Goal: Information Seeking & Learning: Learn about a topic

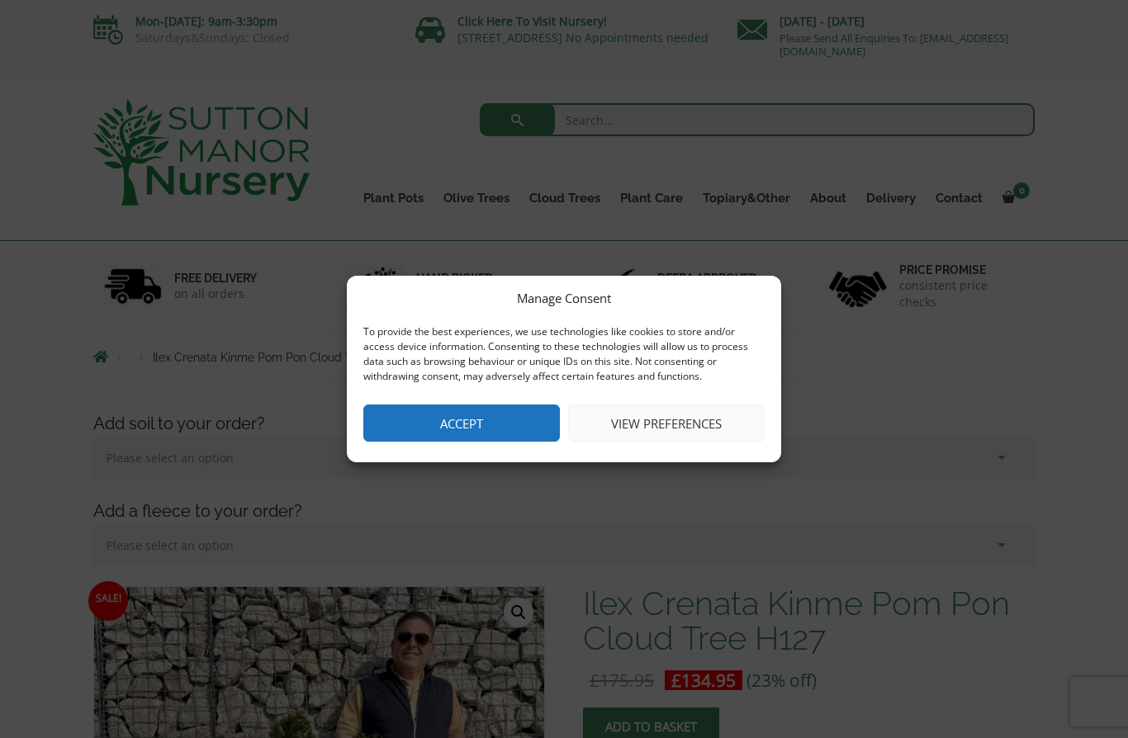
click at [514, 426] on button "Accept" at bounding box center [461, 423] width 197 height 37
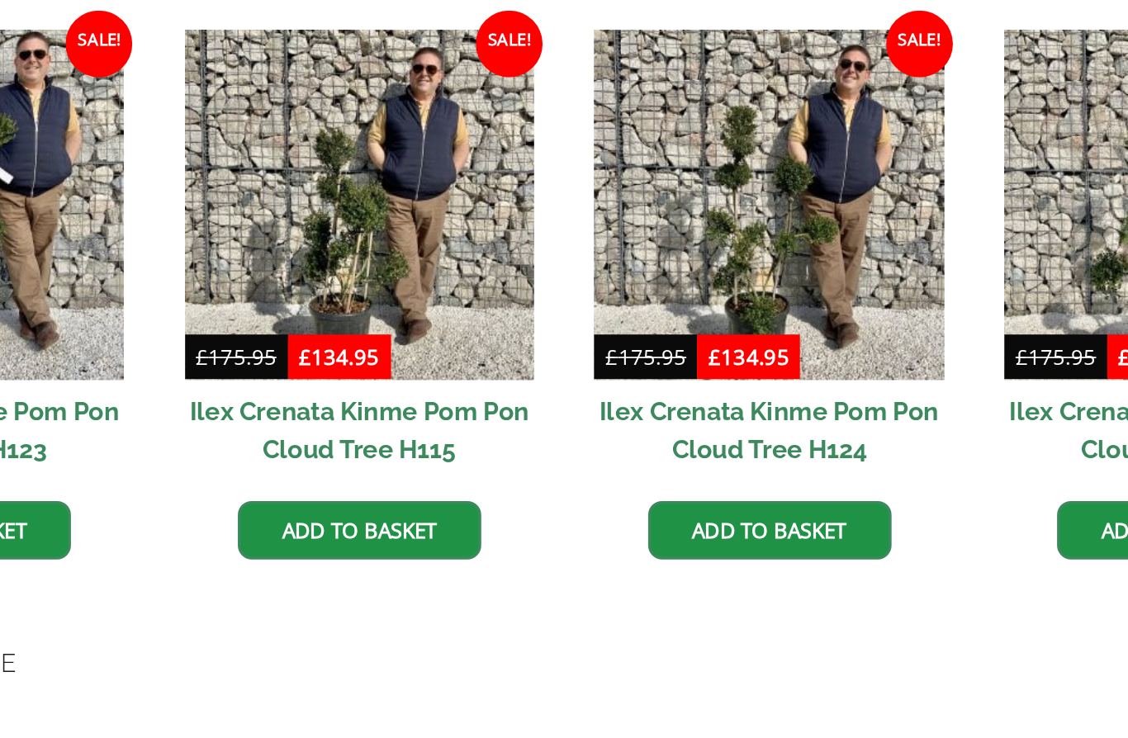
scroll to position [1330, 0]
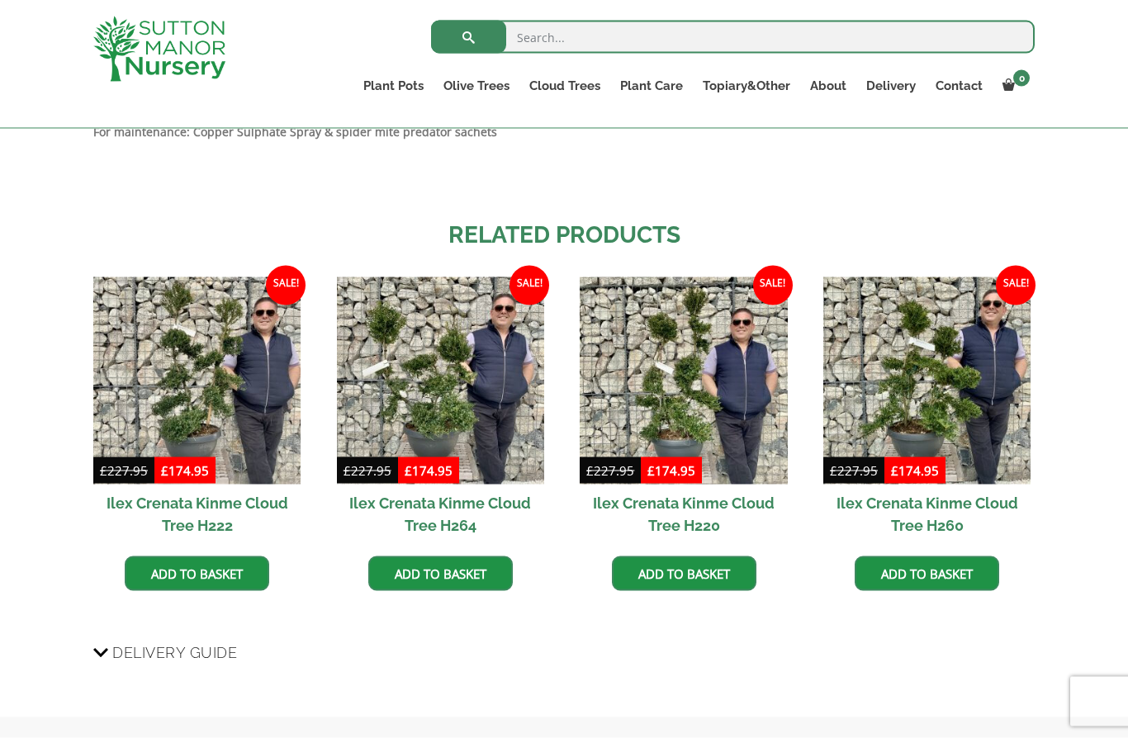
scroll to position [1406, 0]
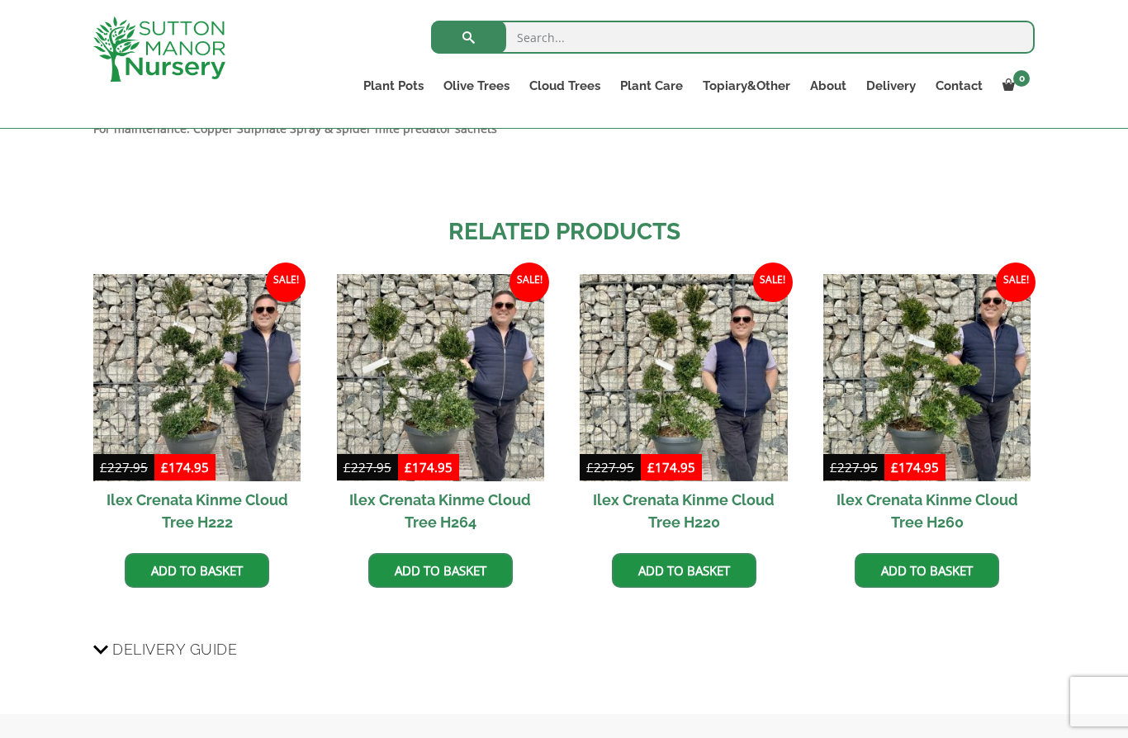
click at [982, 455] on img at bounding box center [926, 377] width 207 height 207
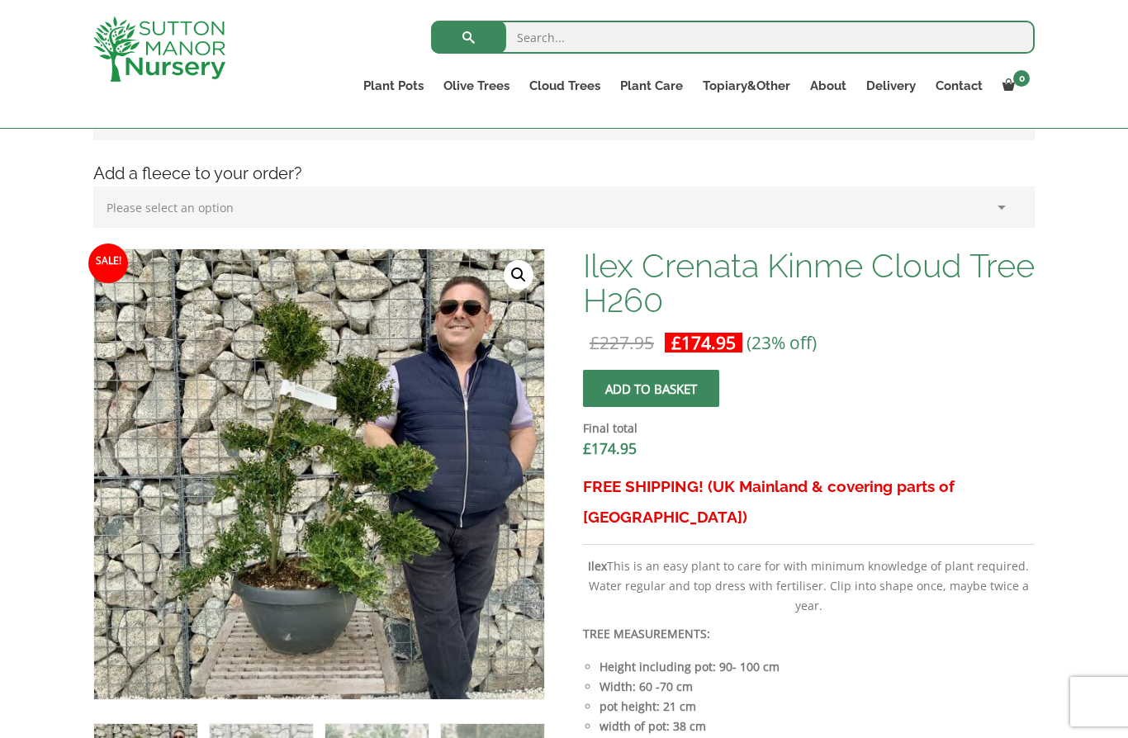
scroll to position [311, 0]
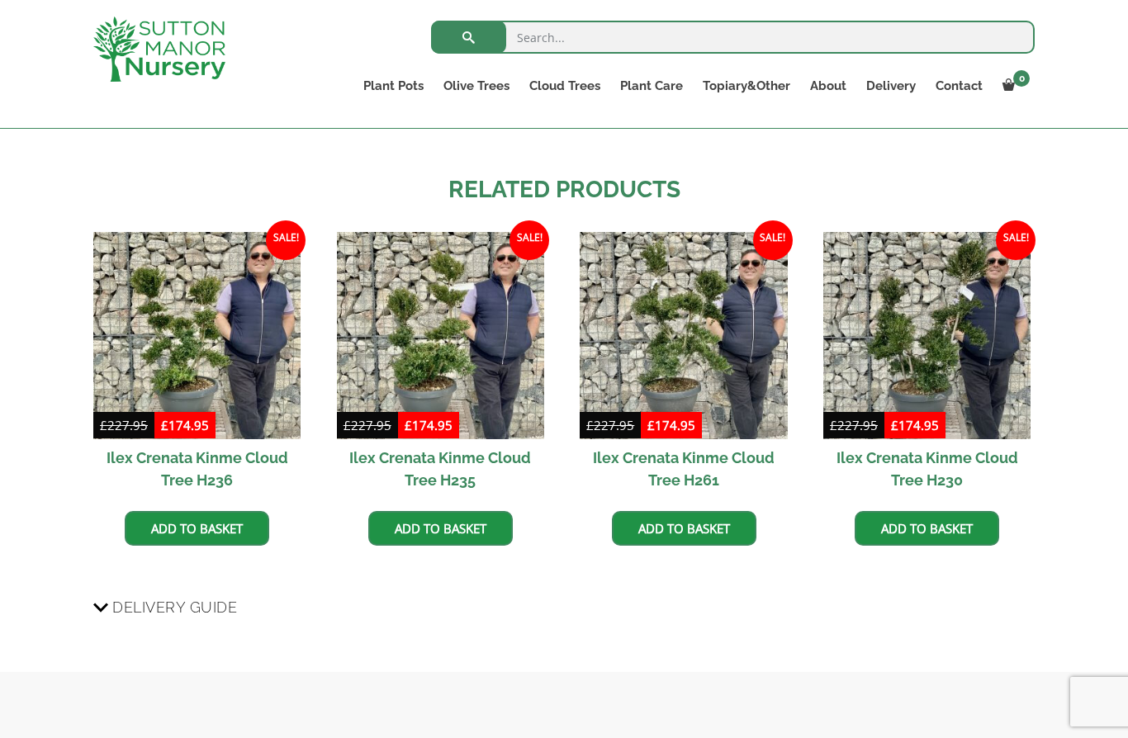
click at [0, 0] on link "Gnarled Olive Trees (Bella Range)" at bounding box center [0, 0] width 0 height 0
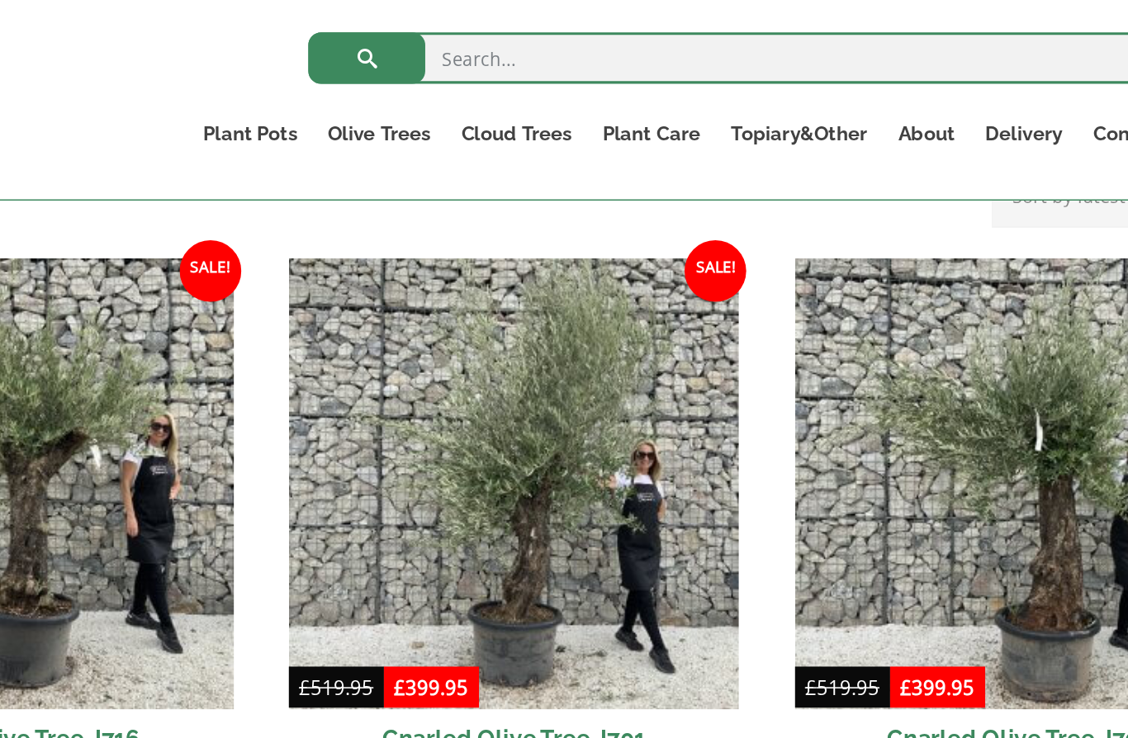
scroll to position [384, 0]
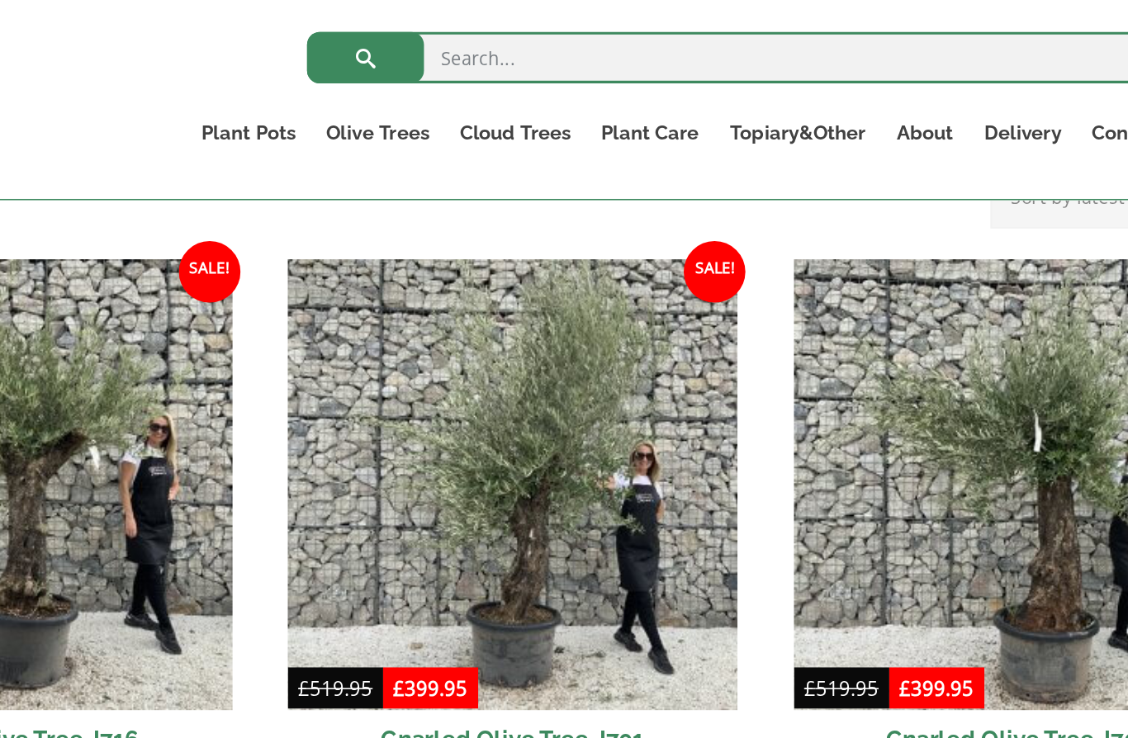
click at [0, 0] on link "Castlewellan" at bounding box center [0, 0] width 0 height 0
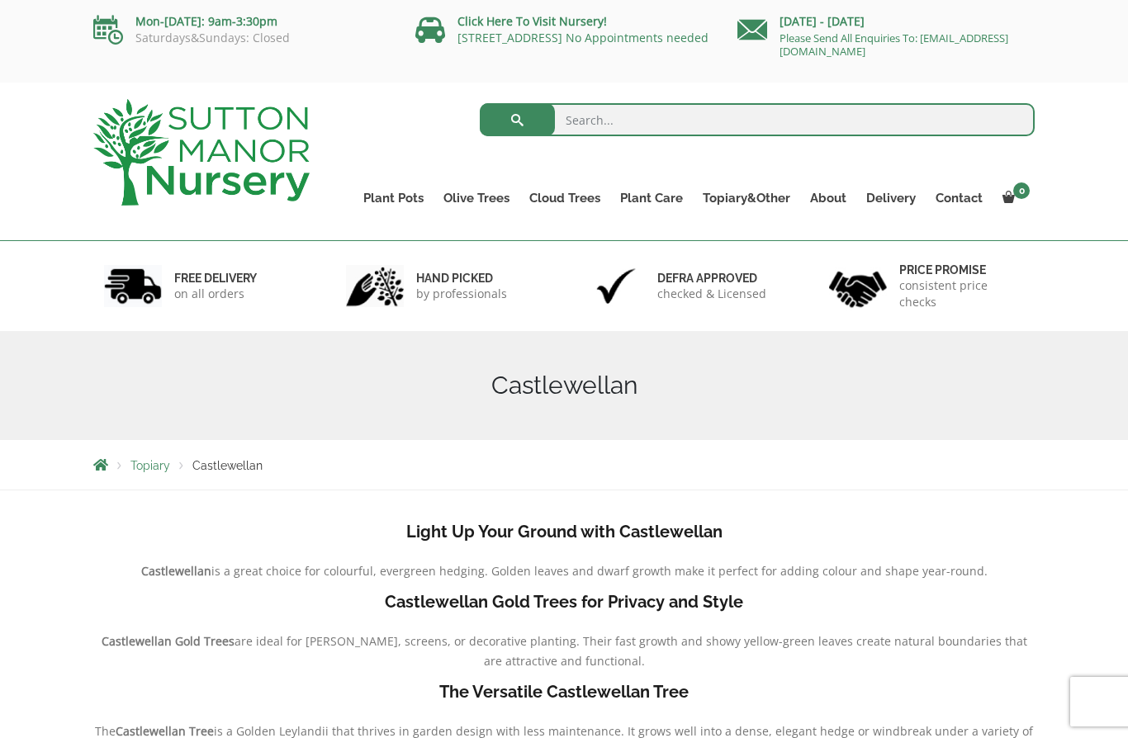
click at [0, 0] on link "Ligustrum Pom Poms" at bounding box center [0, 0] width 0 height 0
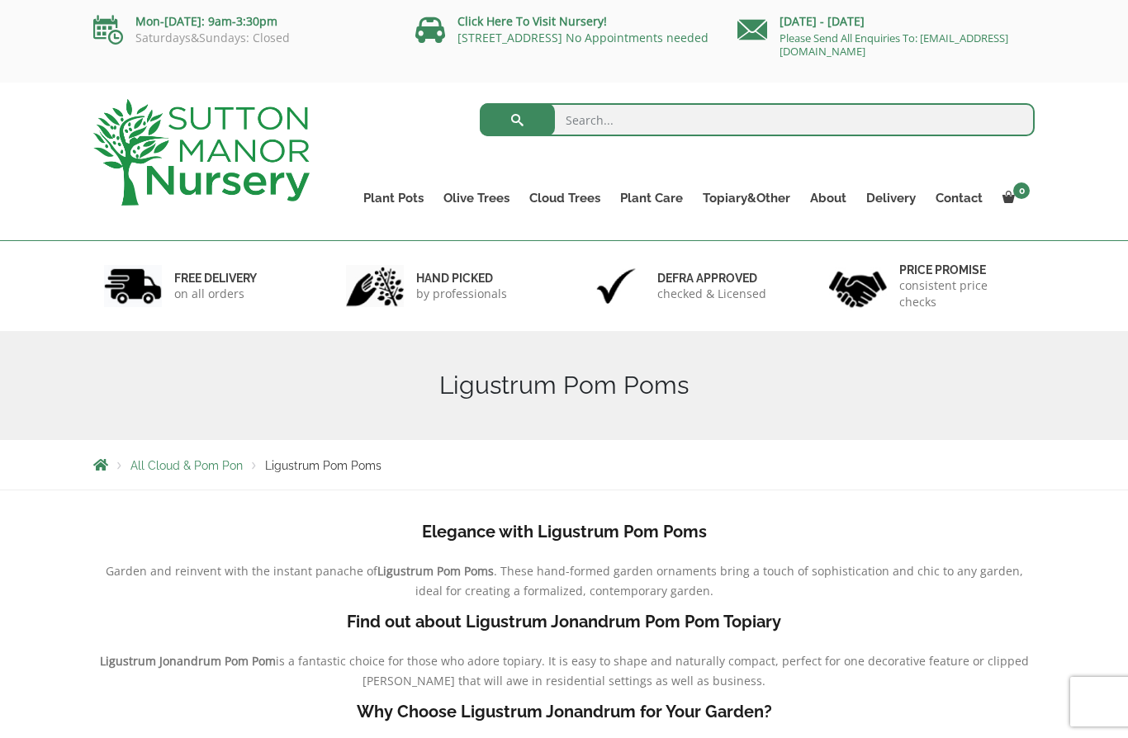
click at [0, 0] on link "Ilex Crenata Cloud Trees" at bounding box center [0, 0] width 0 height 0
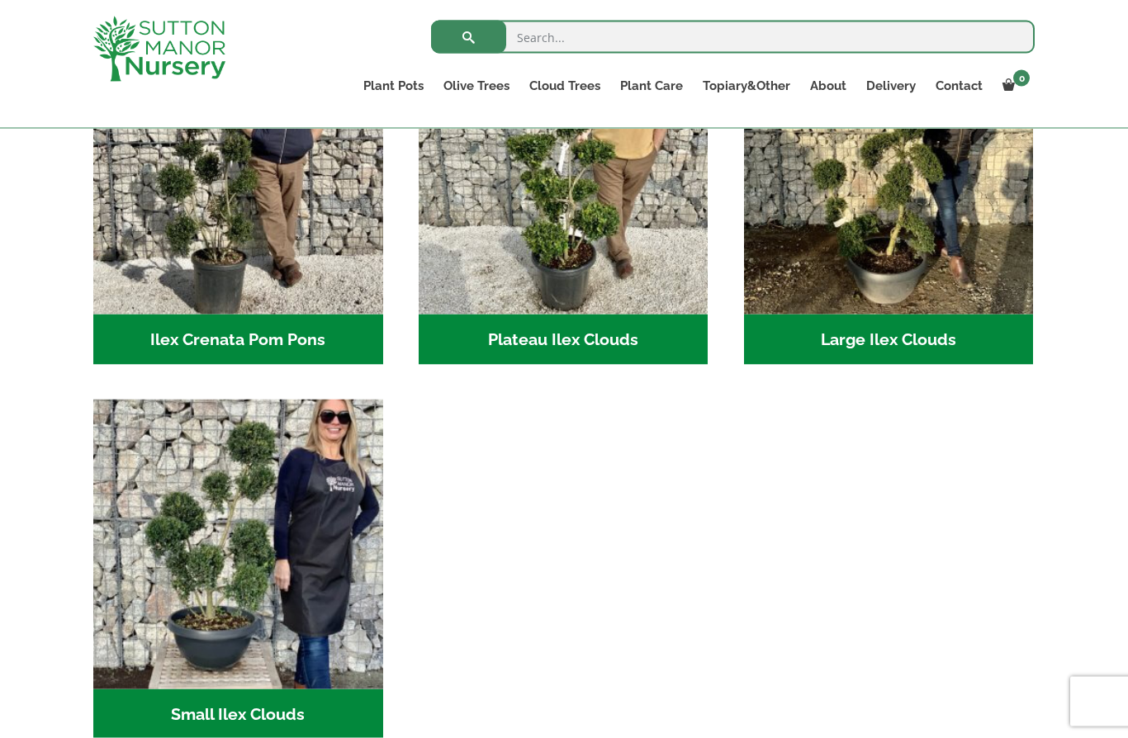
scroll to position [466, 0]
click at [897, 323] on h2 "Large Ilex Clouds (36)" at bounding box center [889, 339] width 290 height 51
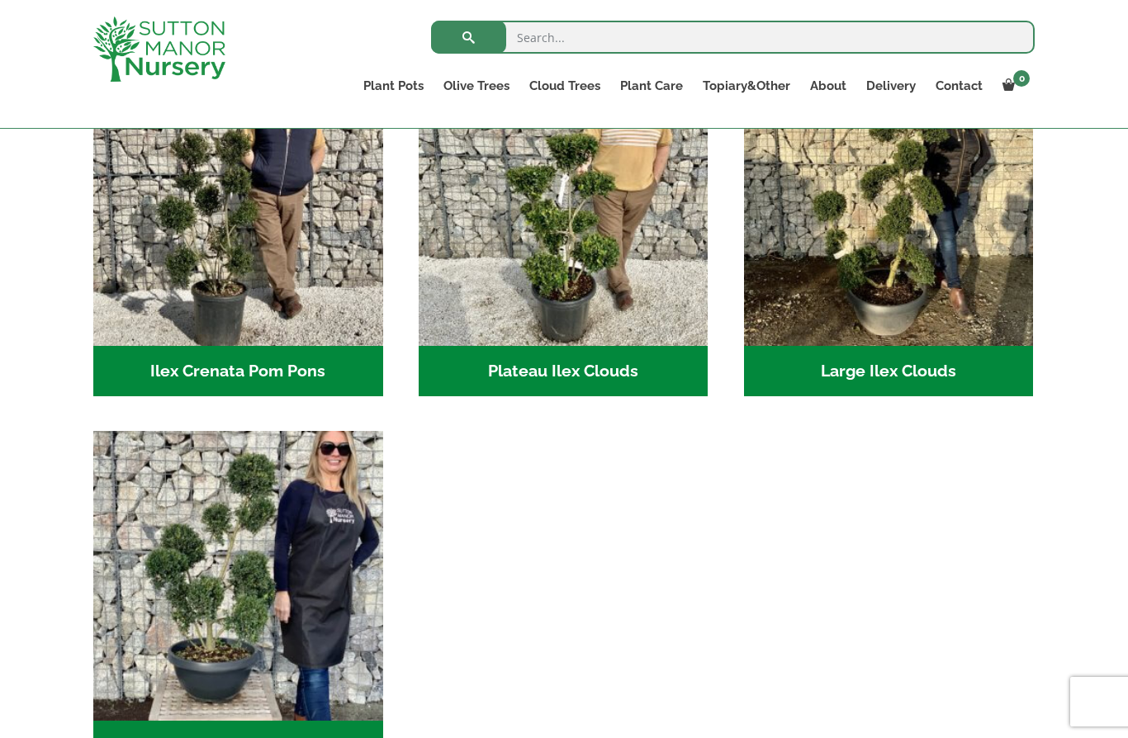
scroll to position [435, 0]
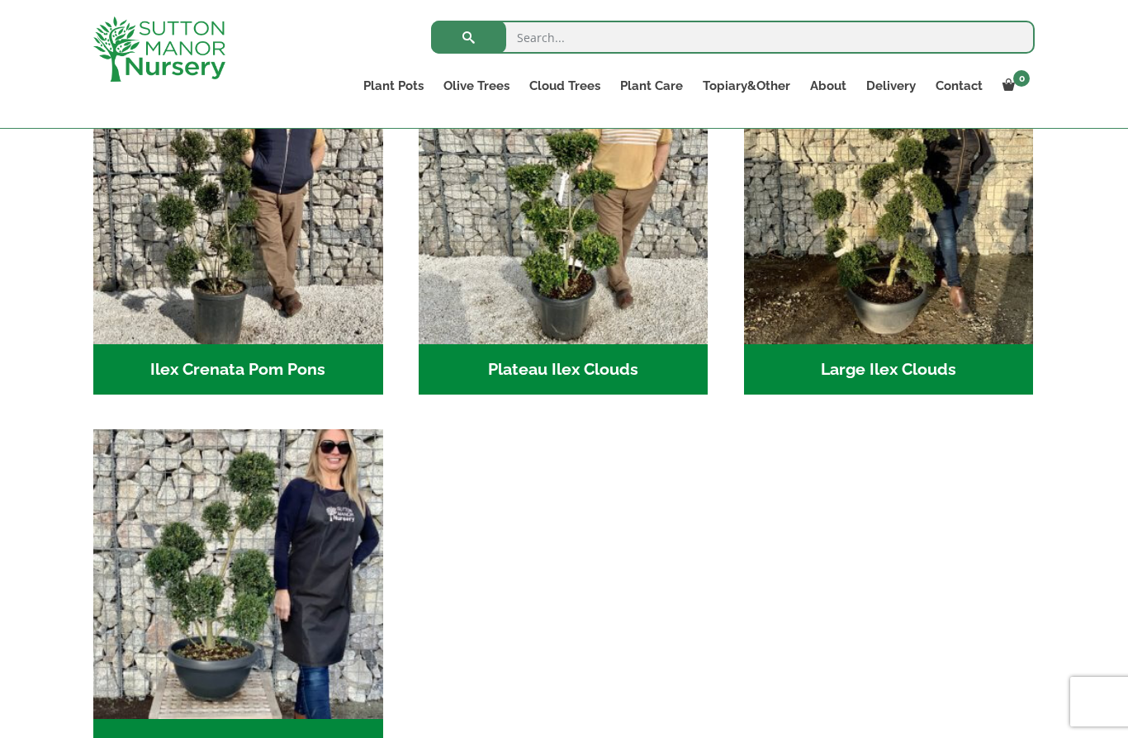
click at [923, 374] on h2 "Large Ilex Clouds (36)" at bounding box center [889, 369] width 290 height 51
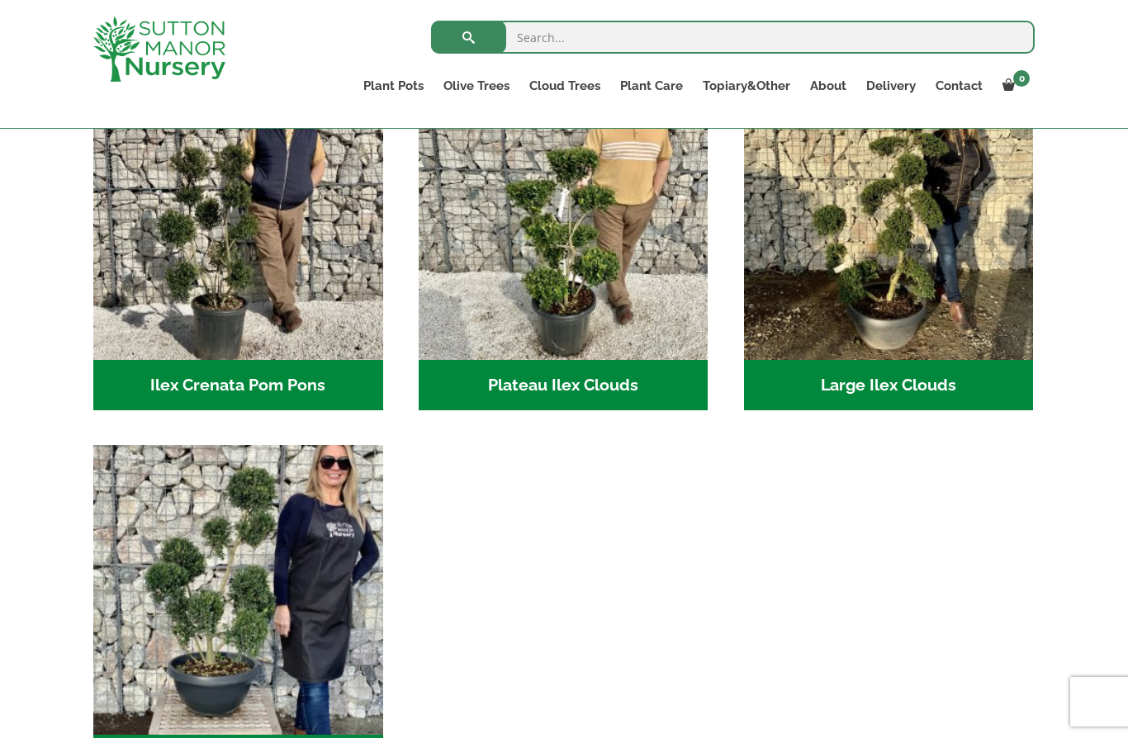
scroll to position [418, 0]
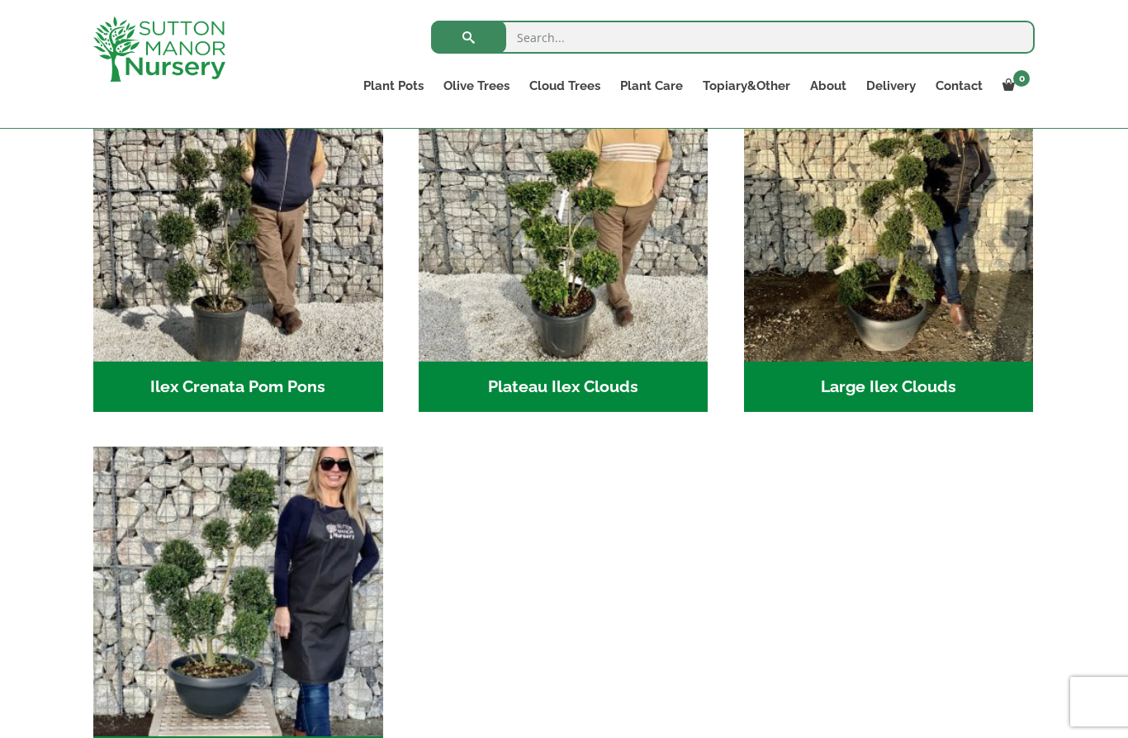
click at [253, 711] on img "Visit product category Small Ilex Clouds" at bounding box center [238, 592] width 290 height 290
click at [255, 552] on img "Visit product category Small Ilex Clouds" at bounding box center [238, 592] width 290 height 290
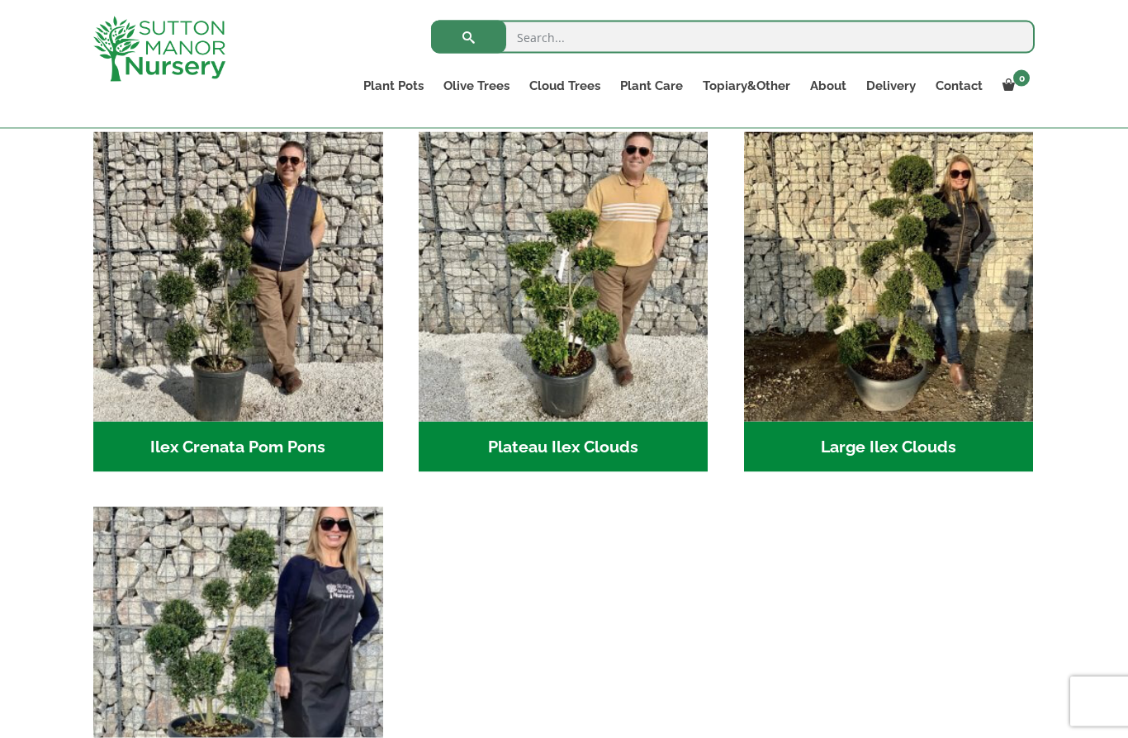
scroll to position [358, 0]
click at [258, 364] on img "Visit product category Ilex Crenata Pom Pons" at bounding box center [238, 277] width 290 height 290
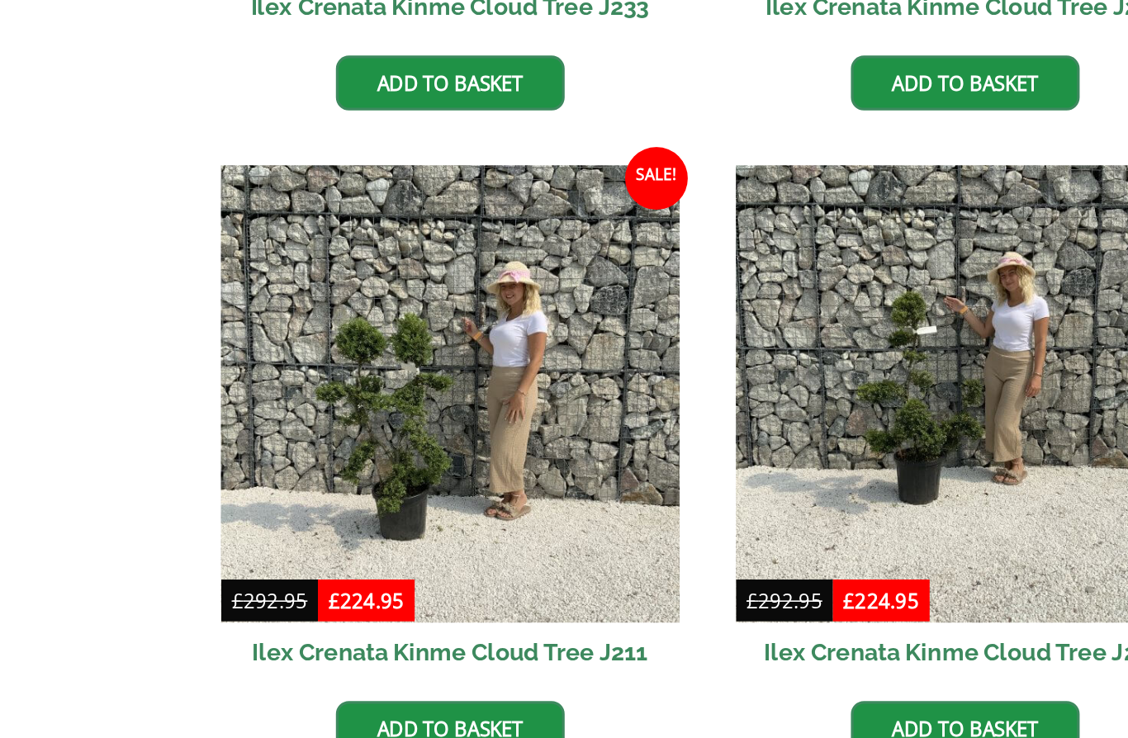
scroll to position [637, 0]
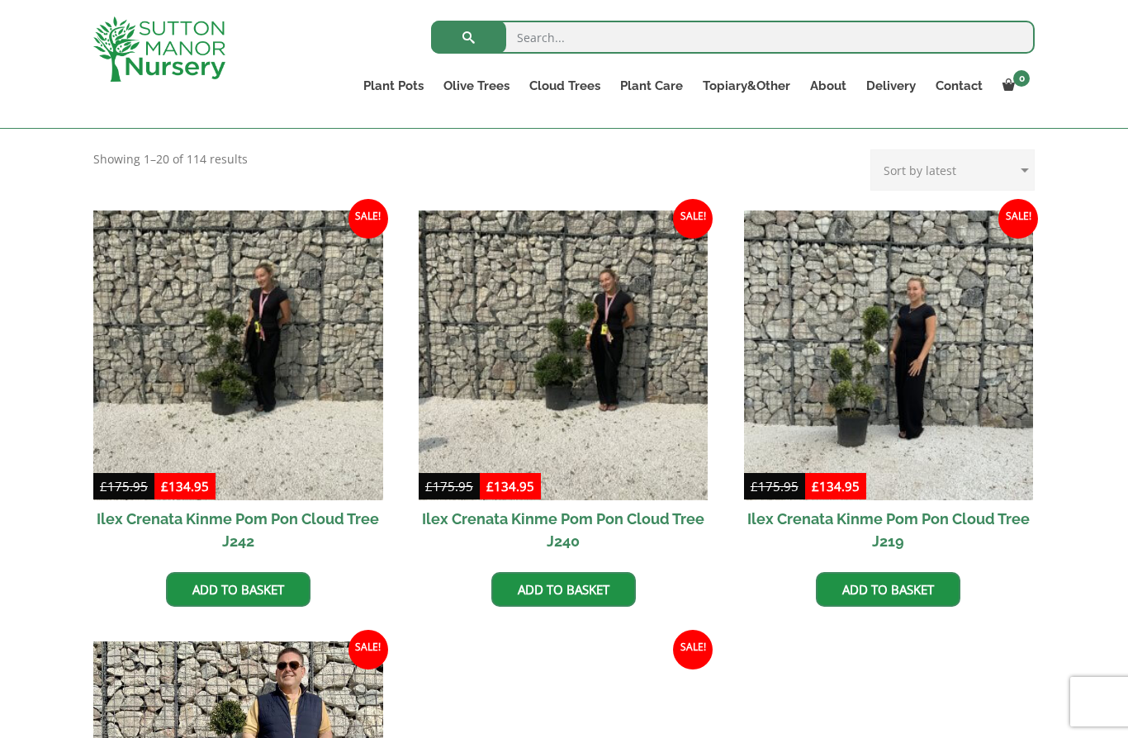
scroll to position [334, 0]
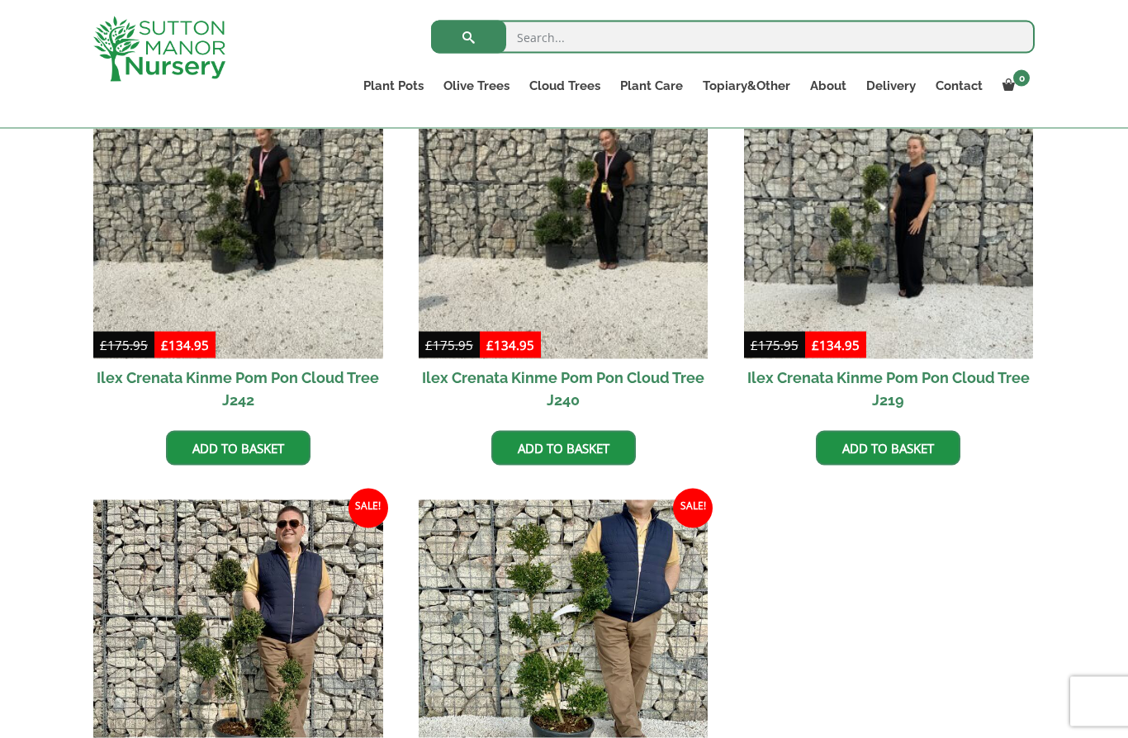
scroll to position [482, 0]
click at [891, 247] on img at bounding box center [889, 214] width 290 height 290
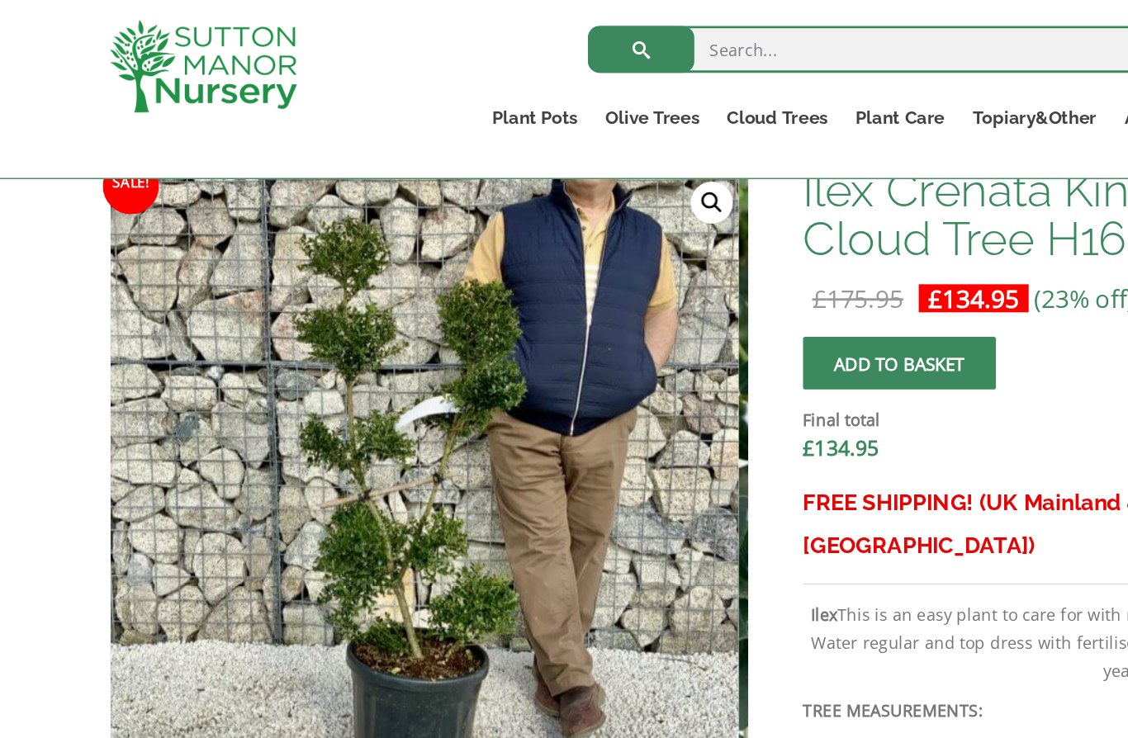
scroll to position [334, 0]
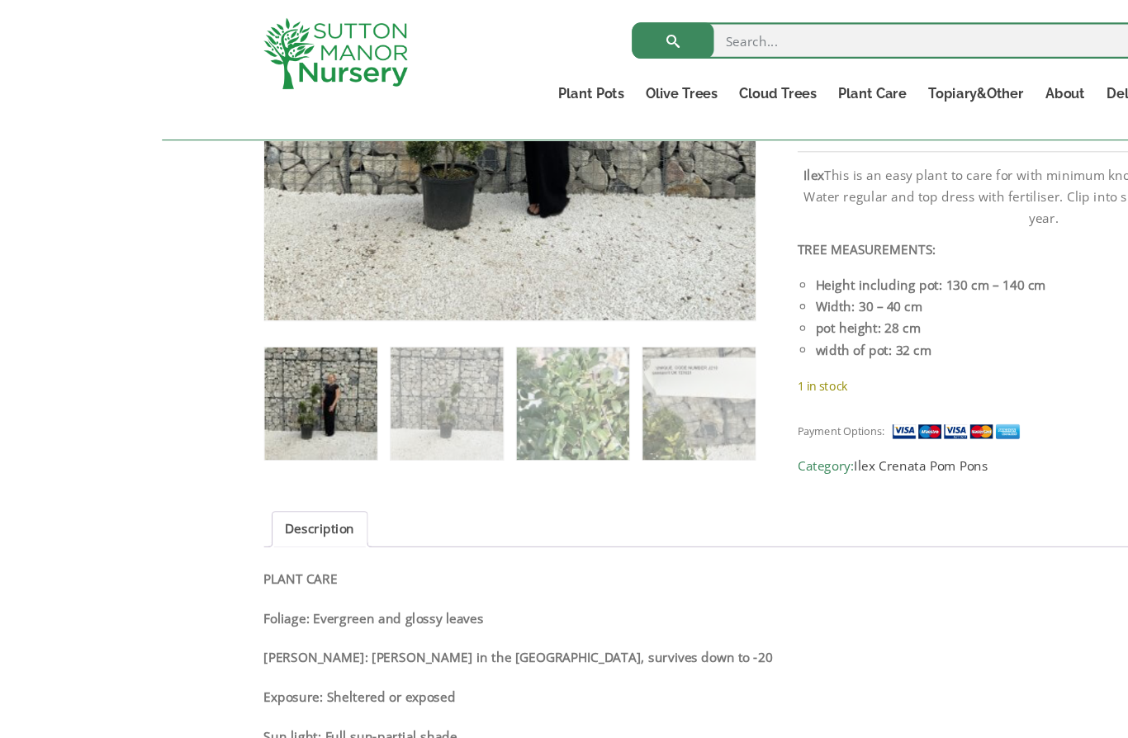
scroll to position [707, 0]
